Goal: Information Seeking & Learning: Learn about a topic

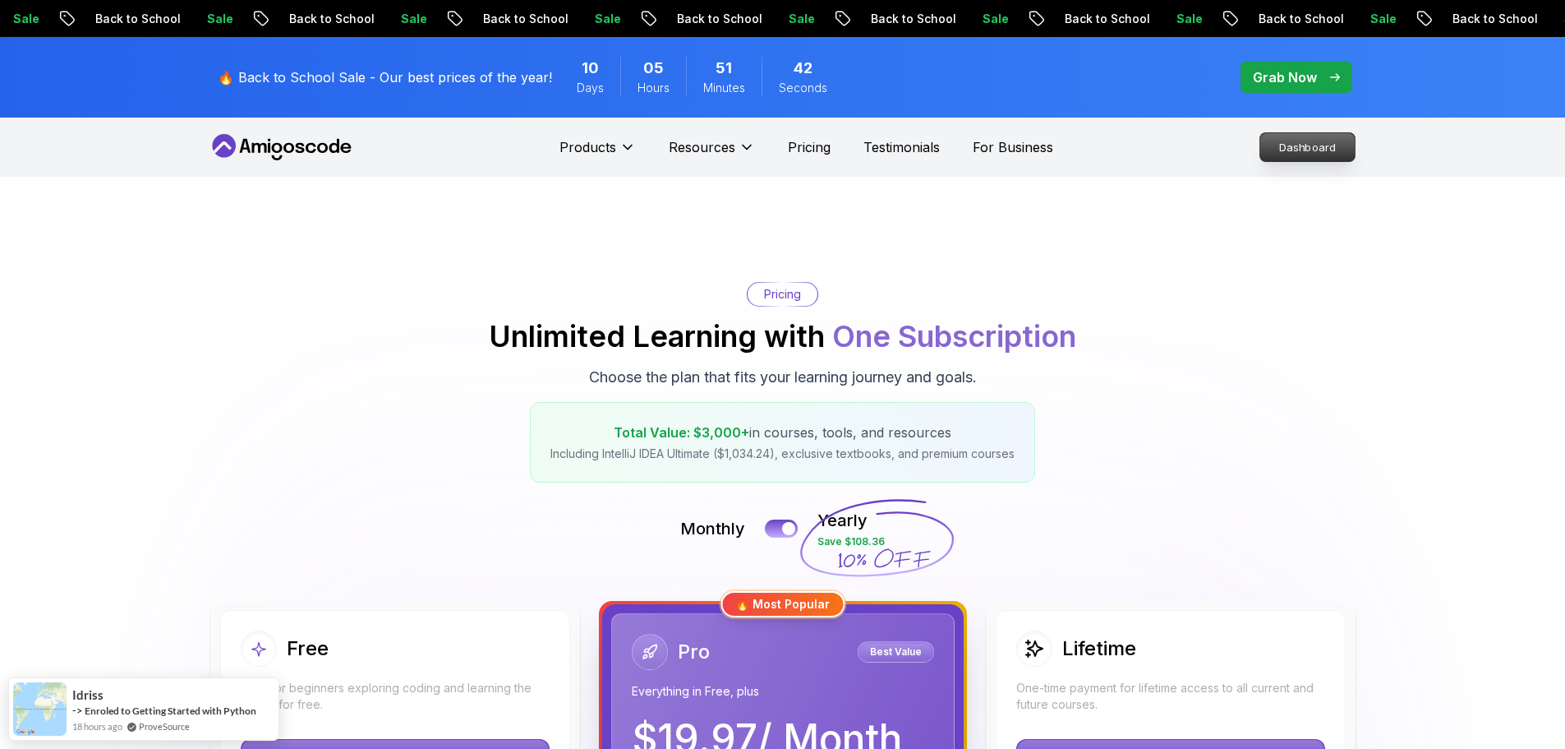
click at [1293, 153] on p "Dashboard" at bounding box center [1308, 147] width 95 height 28
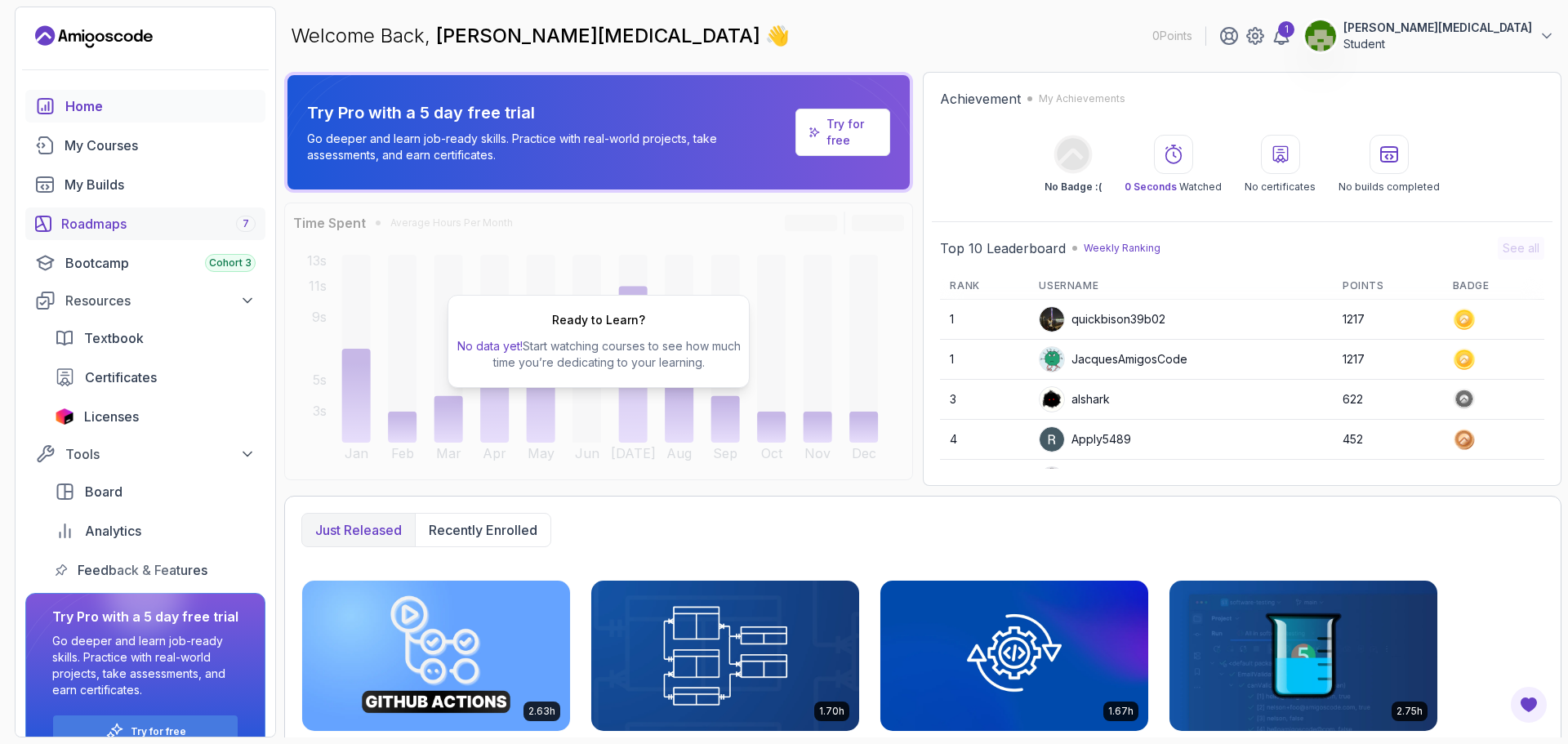
click at [111, 222] on div "Roadmaps 7" at bounding box center [159, 223] width 195 height 20
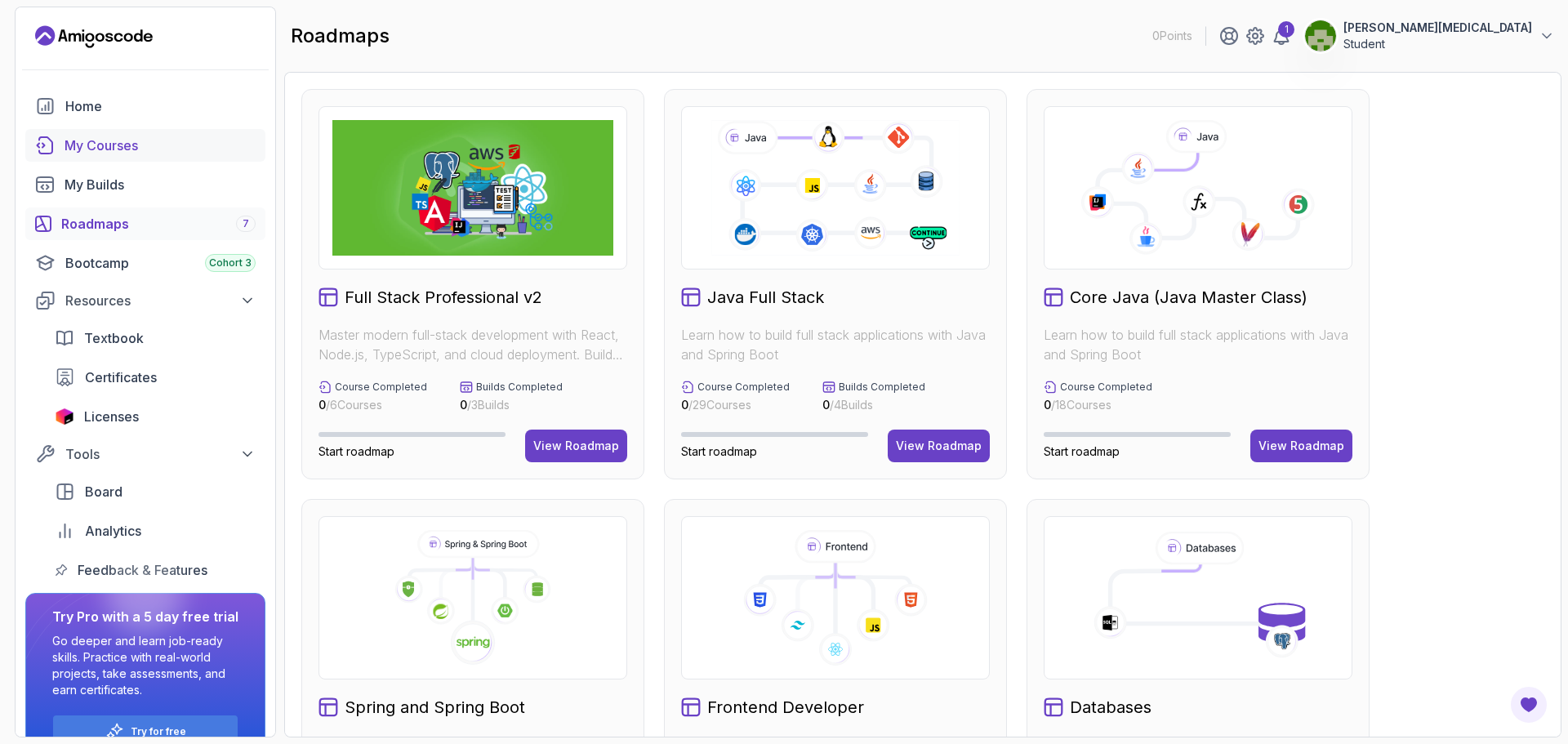
click at [137, 140] on div "My Courses" at bounding box center [160, 145] width 191 height 20
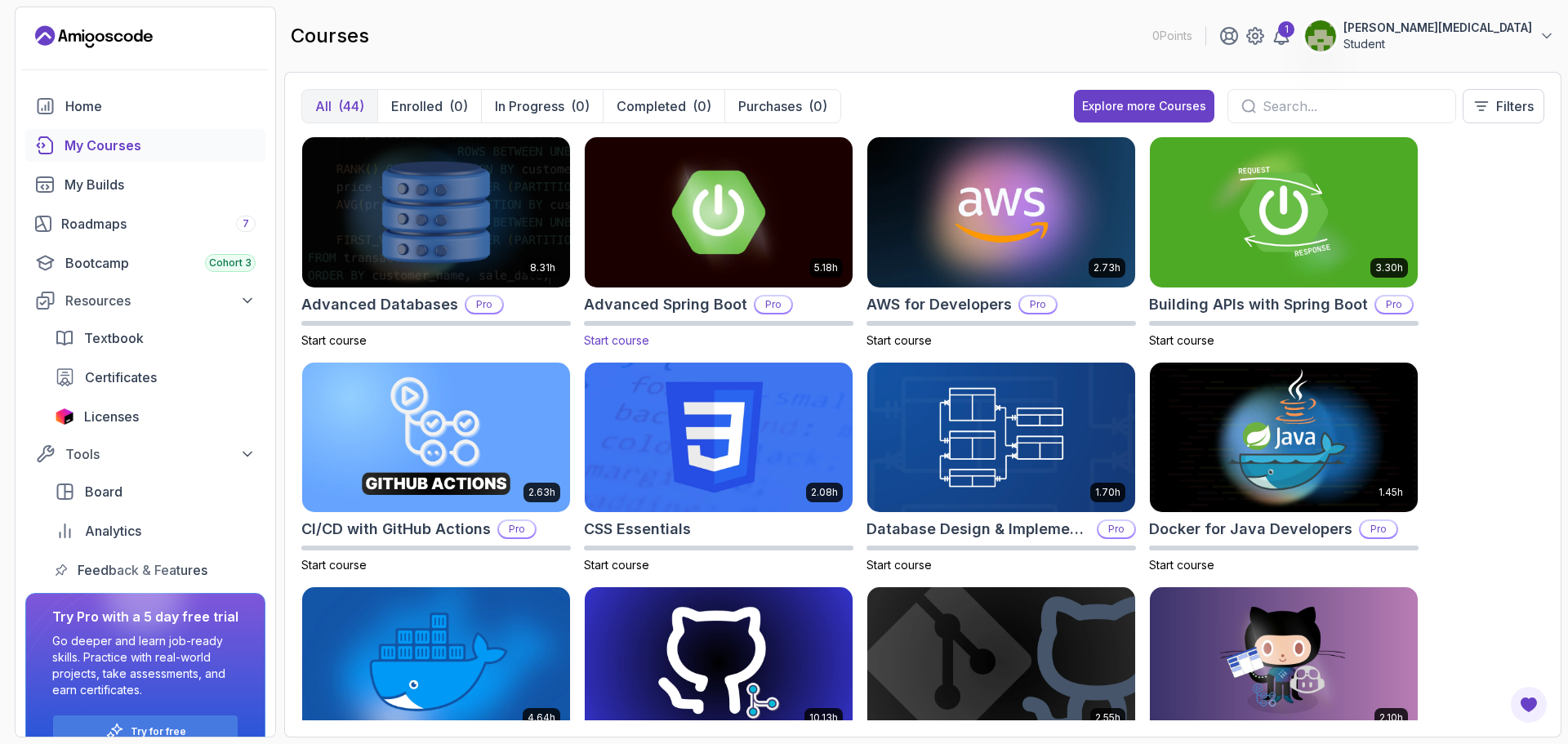
click at [724, 202] on img at bounding box center [718, 212] width 281 height 158
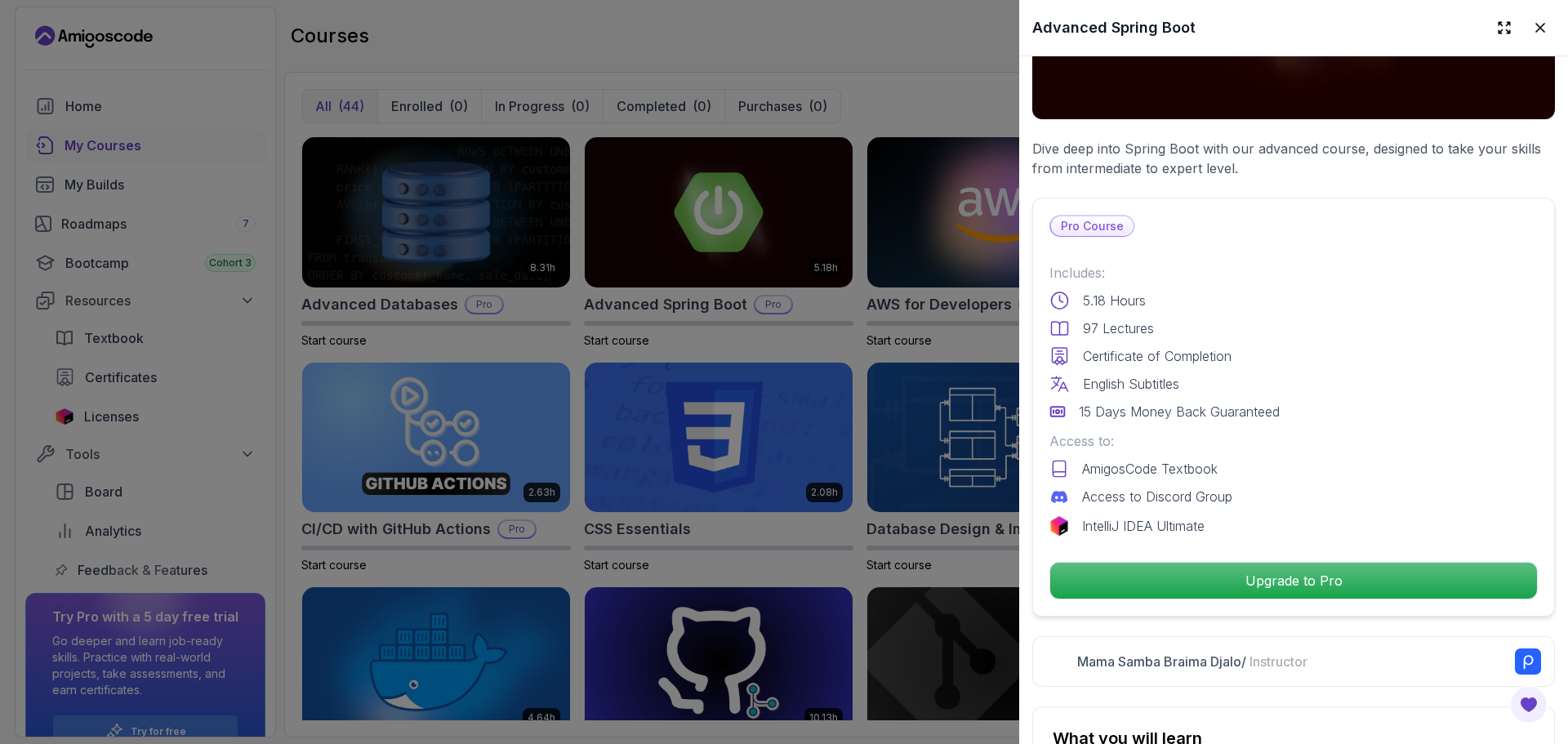
scroll to position [245, 0]
click at [1532, 26] on icon at bounding box center [1540, 28] width 16 height 16
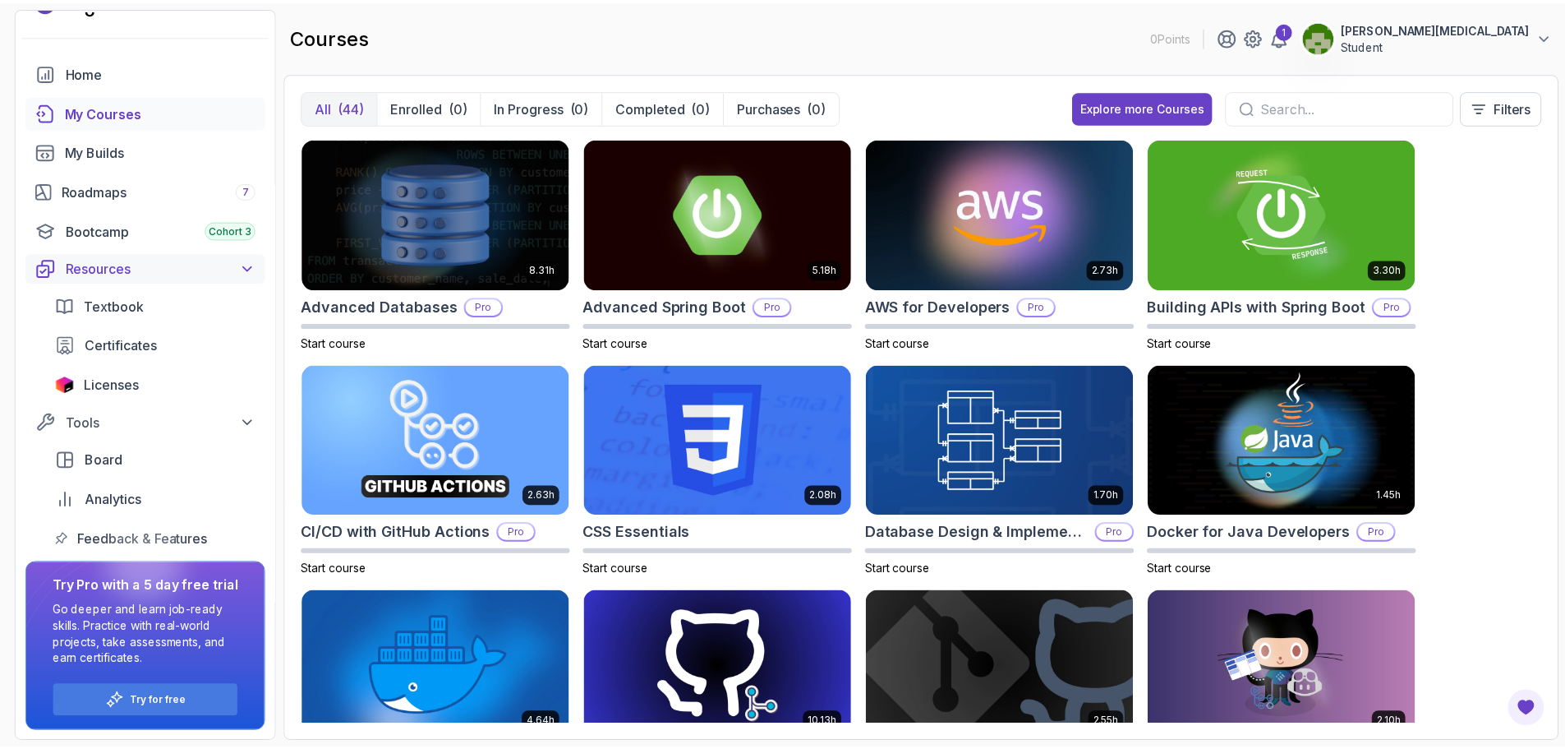
scroll to position [35, 0]
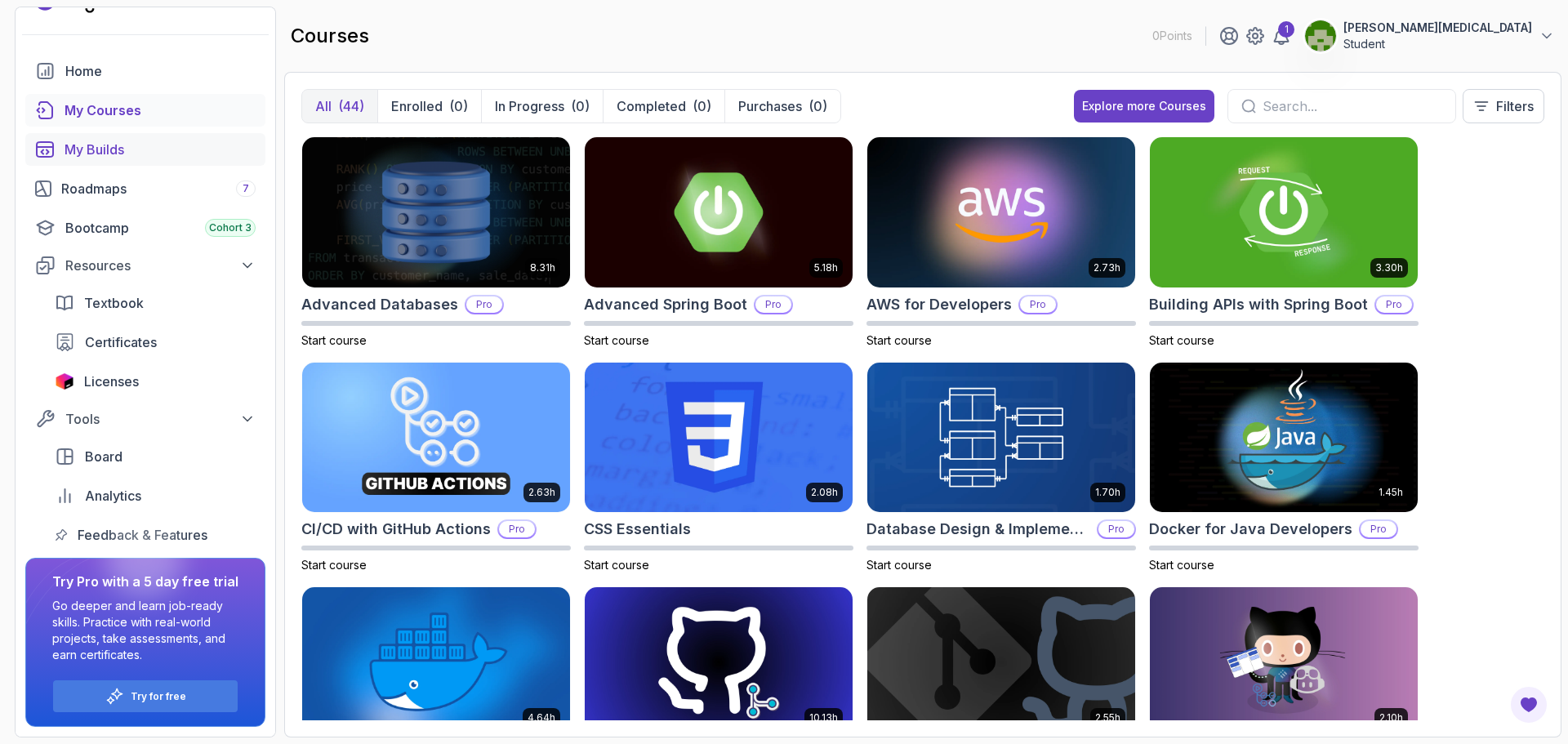
click at [107, 148] on div "My Builds" at bounding box center [160, 150] width 191 height 20
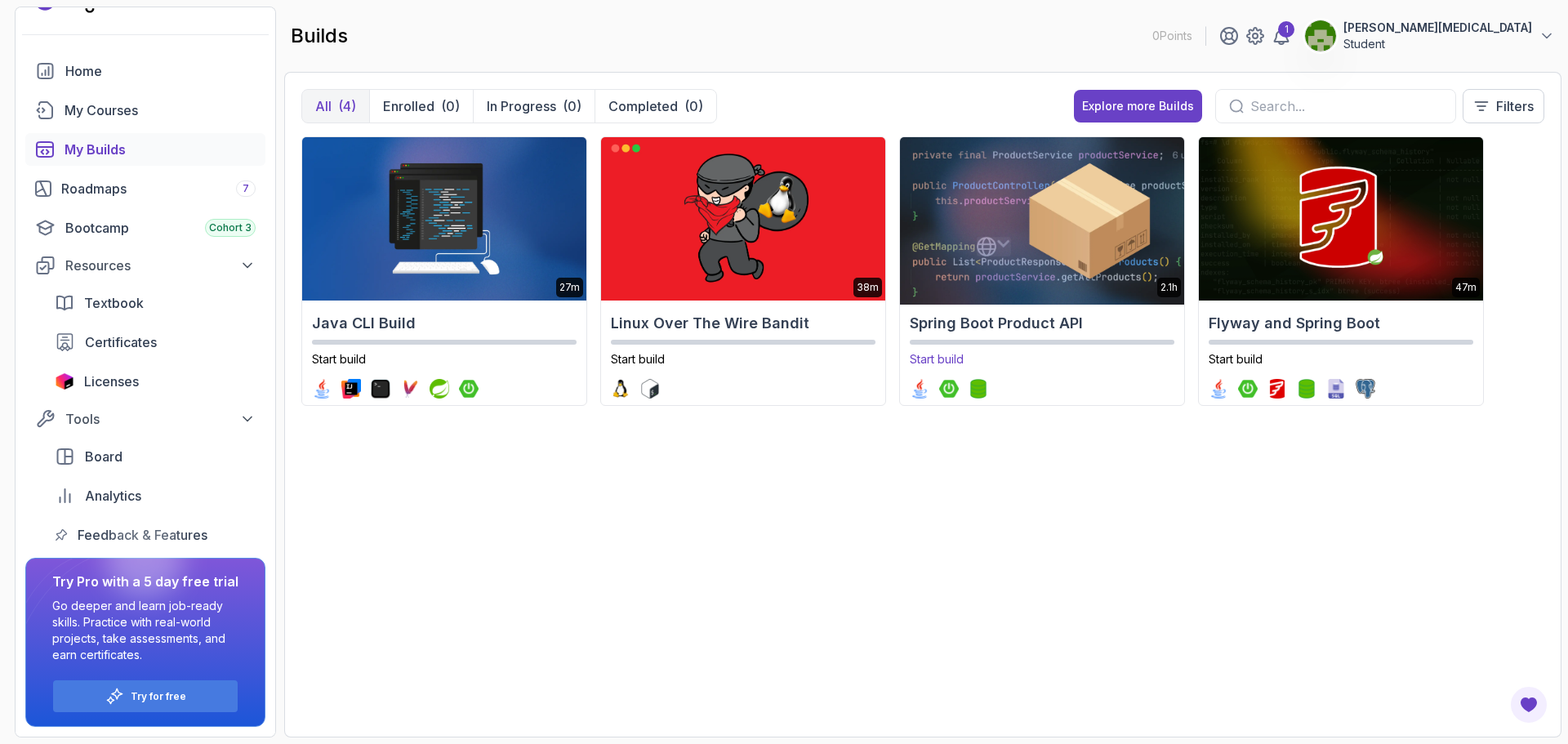
click at [1074, 250] on img at bounding box center [1041, 219] width 298 height 172
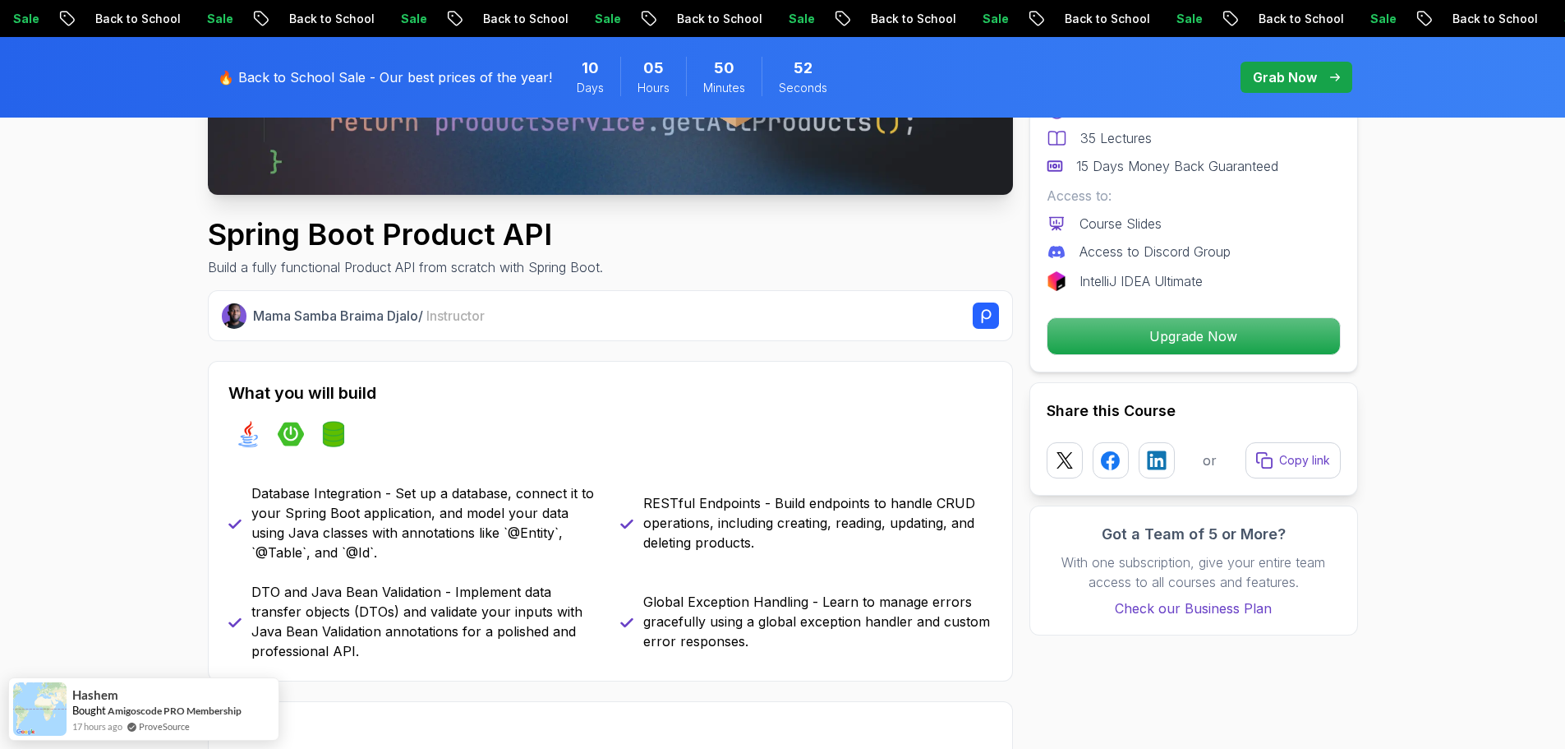
scroll to position [493, 0]
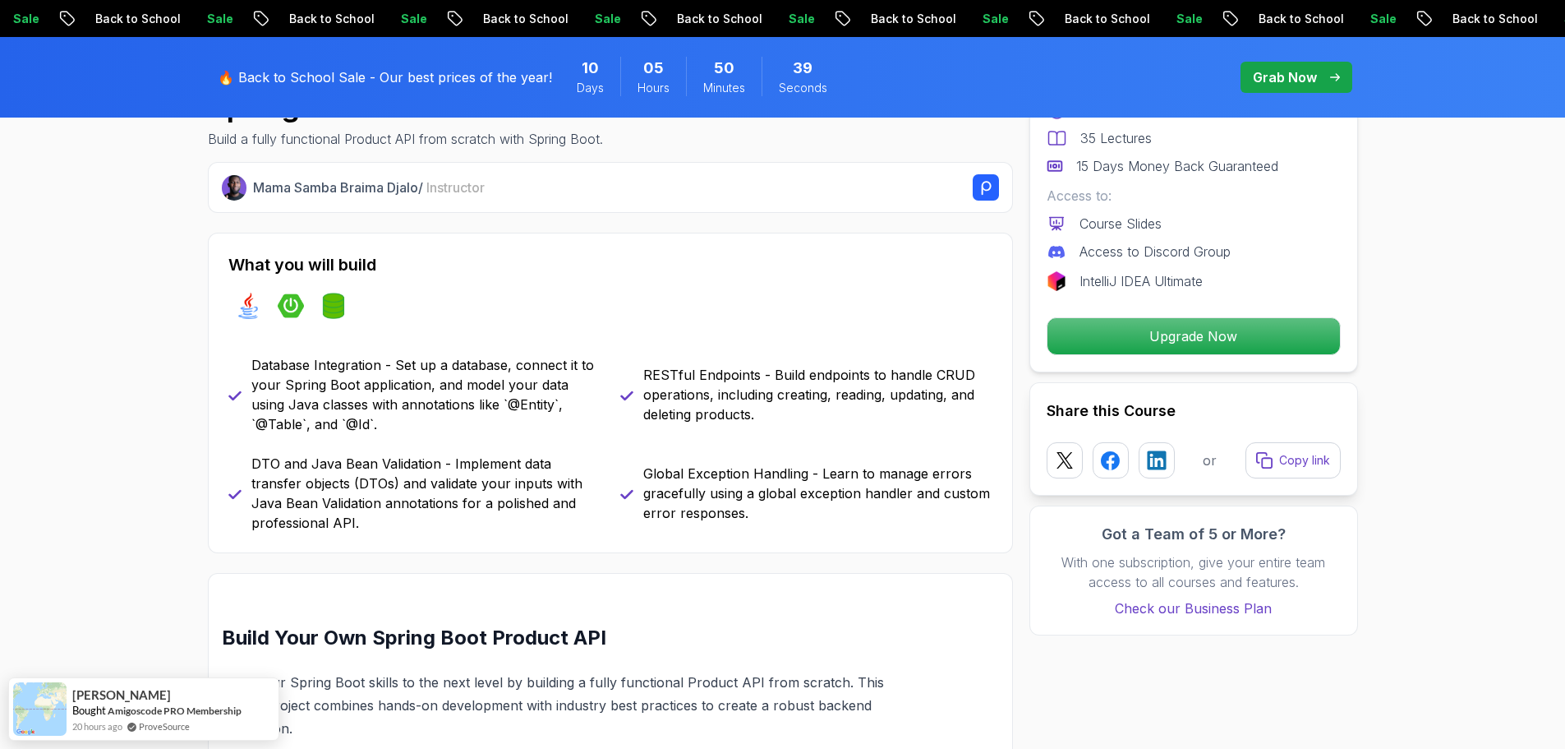
scroll to position [329, 0]
